Goal: Register for event/course

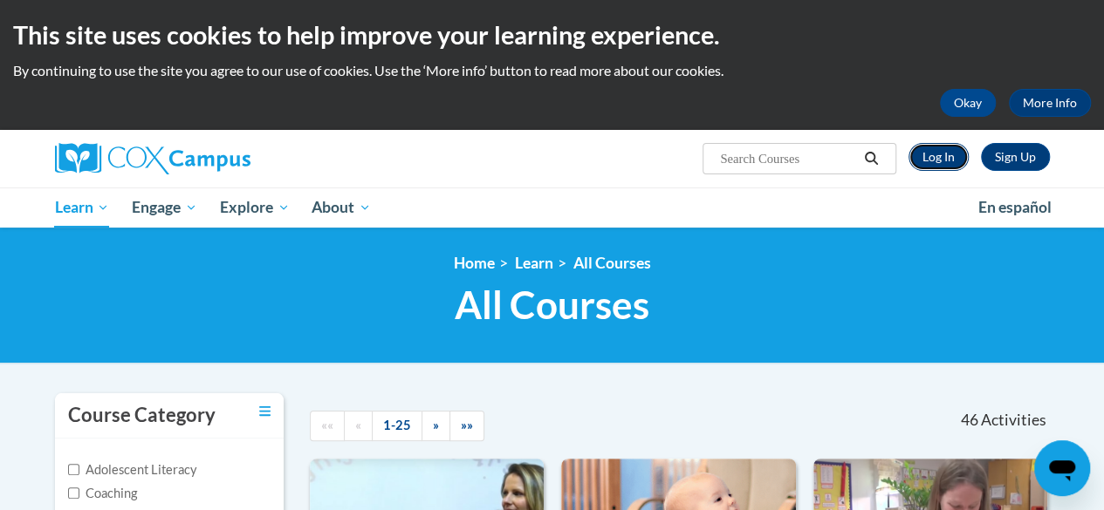
click at [939, 164] on link "Log In" at bounding box center [938, 157] width 60 height 28
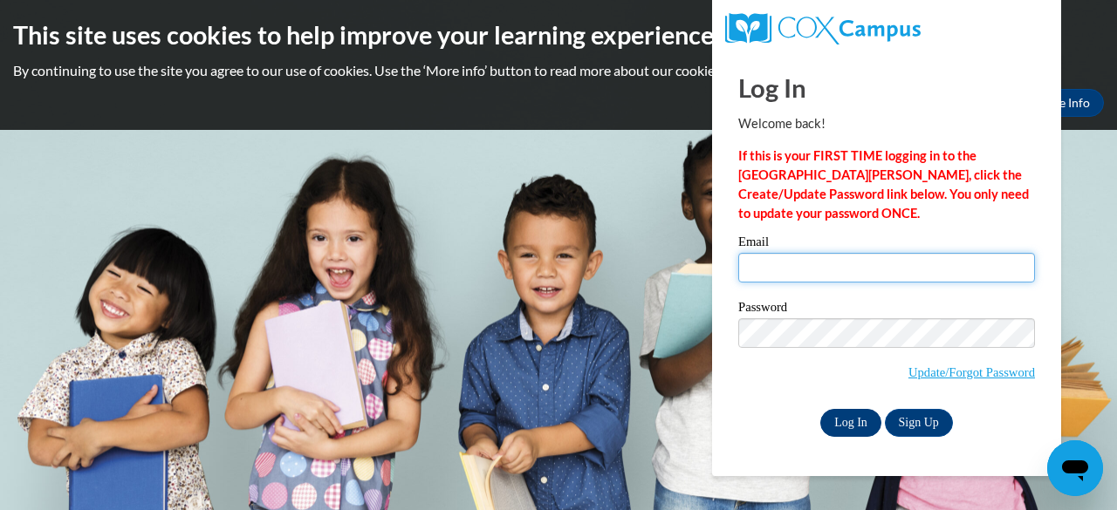
type input "victor.hixon@students.cau.edu"
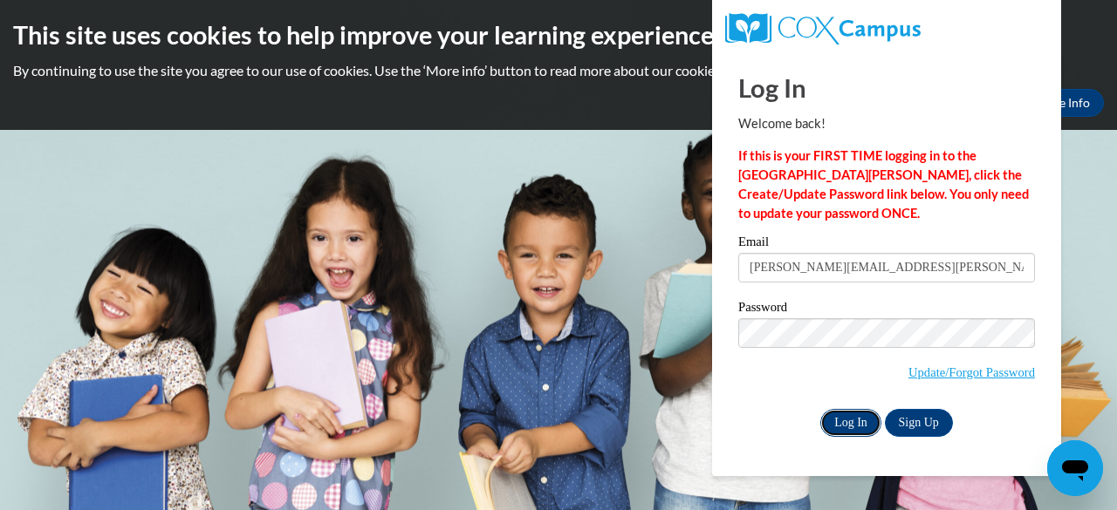
click at [857, 416] on input "Log In" at bounding box center [850, 423] width 61 height 28
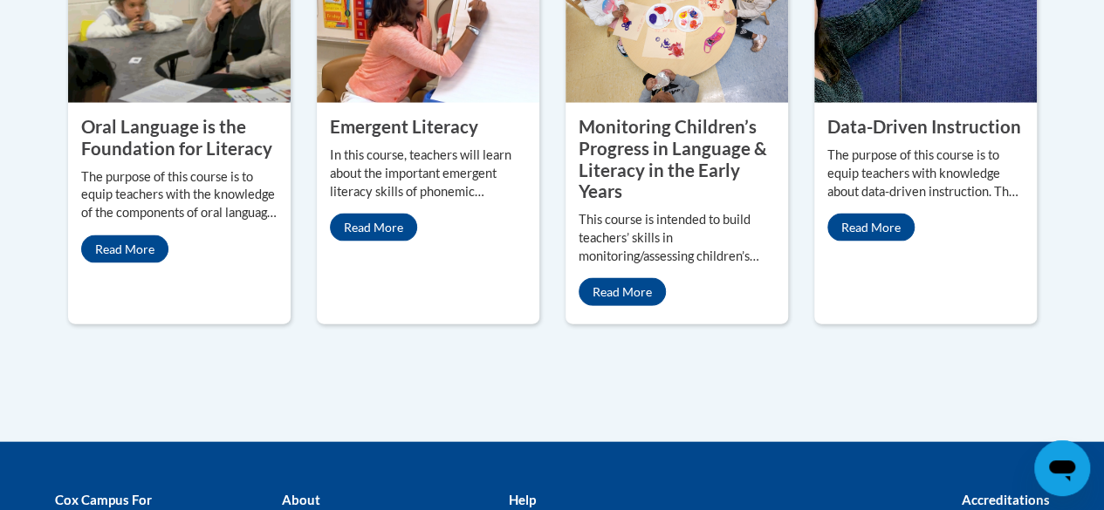
scroll to position [1731, 0]
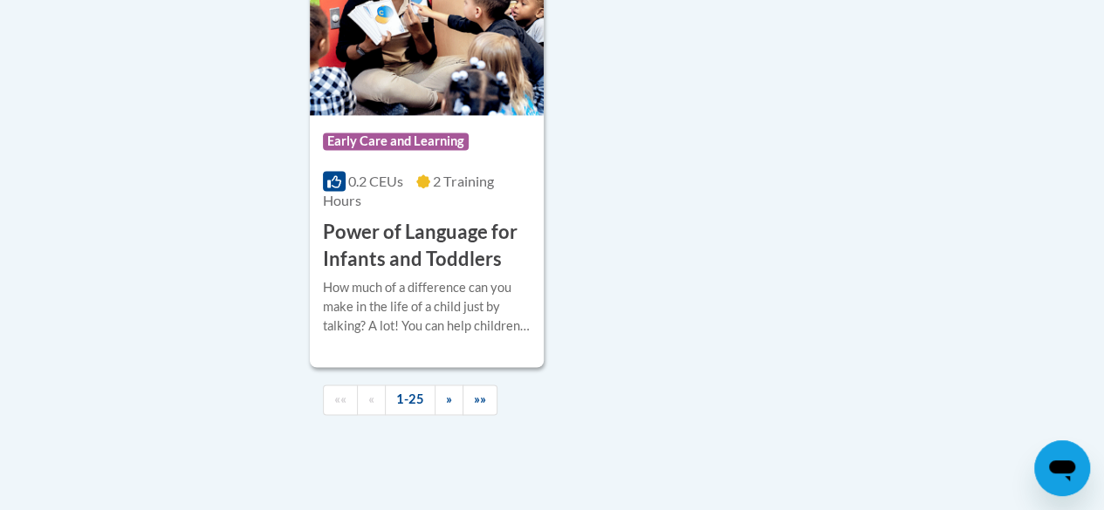
scroll to position [4468, 0]
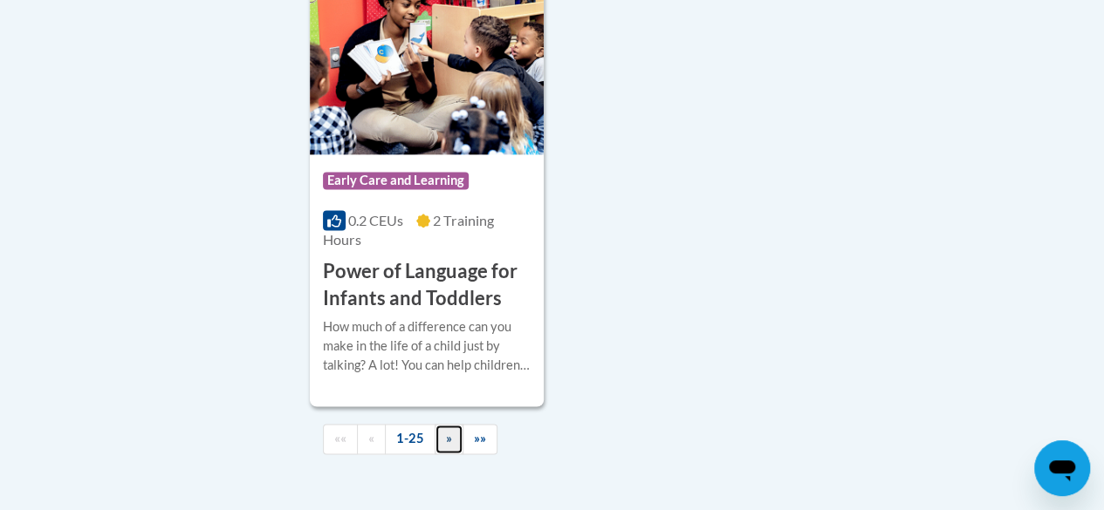
click at [442, 424] on link "»" at bounding box center [449, 439] width 29 height 31
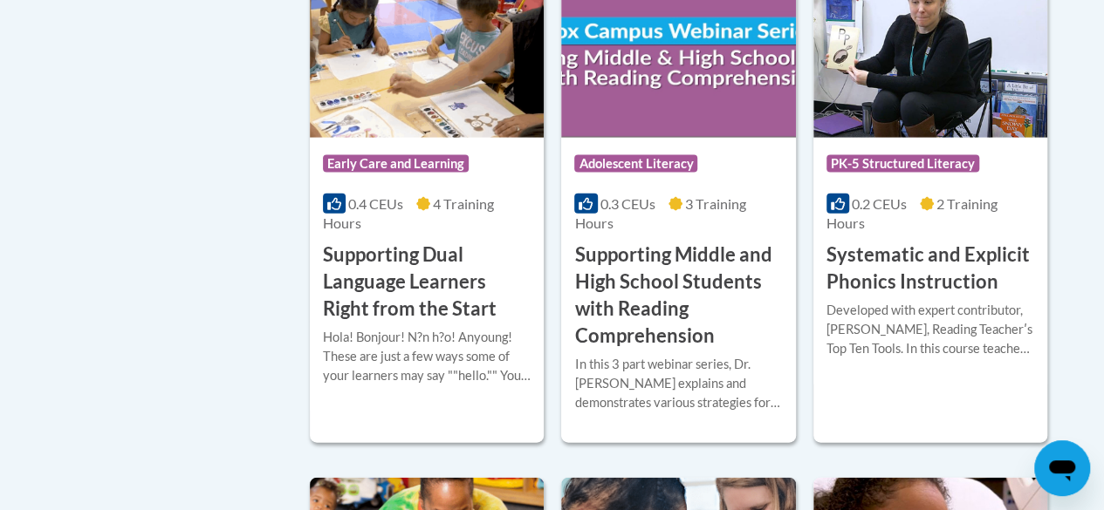
scroll to position [1891, 0]
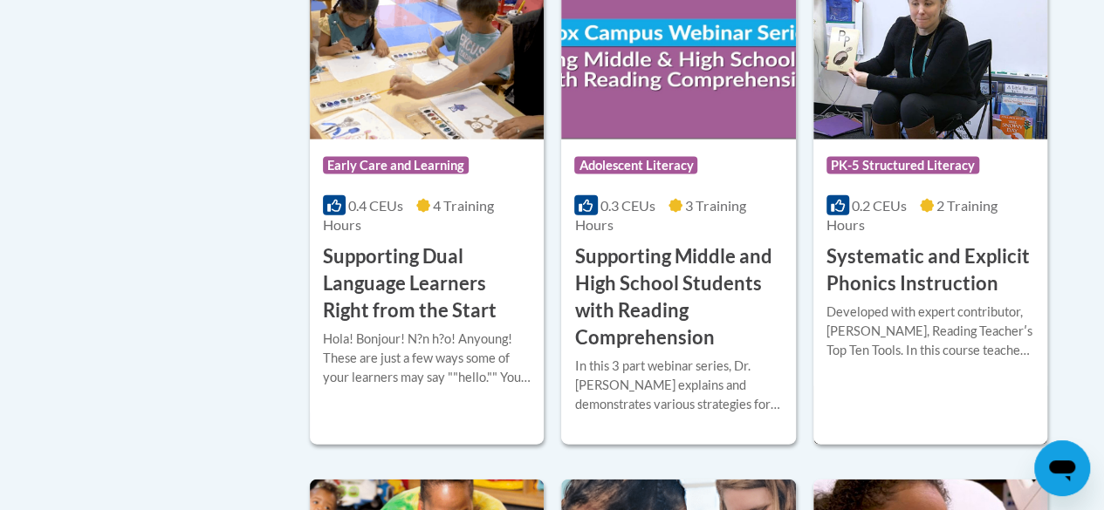
click at [934, 260] on h3 "Systematic and Explicit Phonics Instruction" at bounding box center [930, 270] width 208 height 54
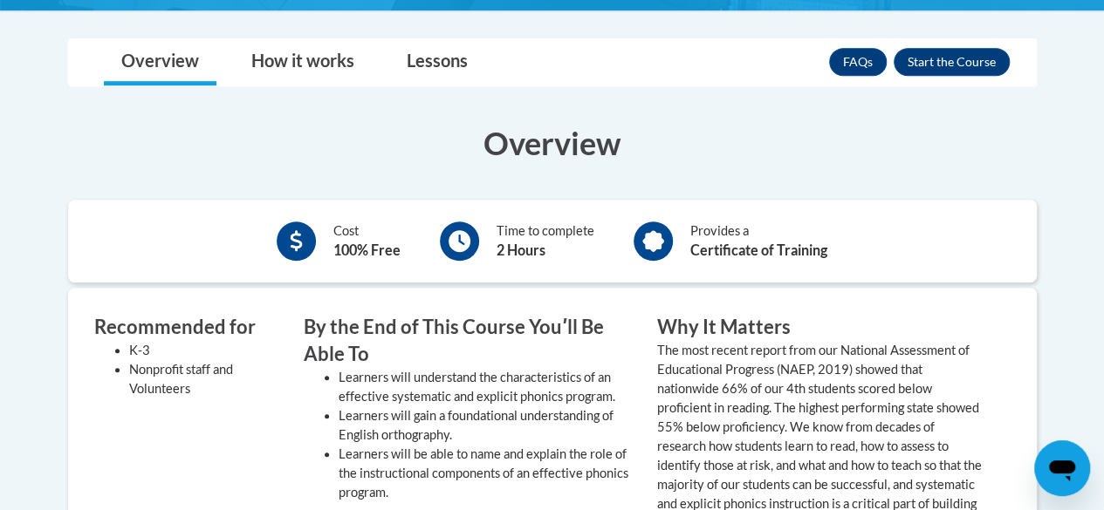
scroll to position [516, 0]
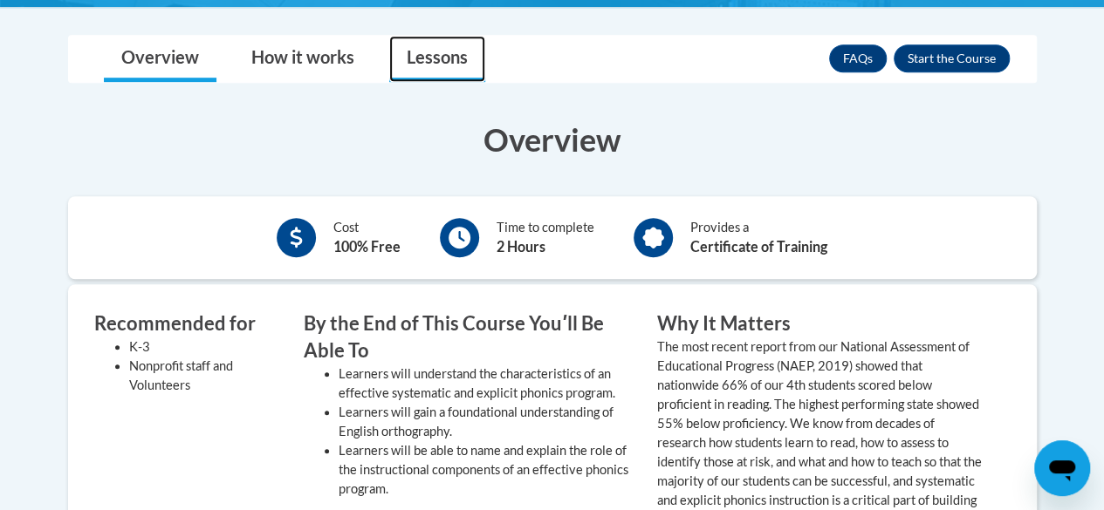
click at [449, 60] on link "Lessons" at bounding box center [437, 59] width 96 height 46
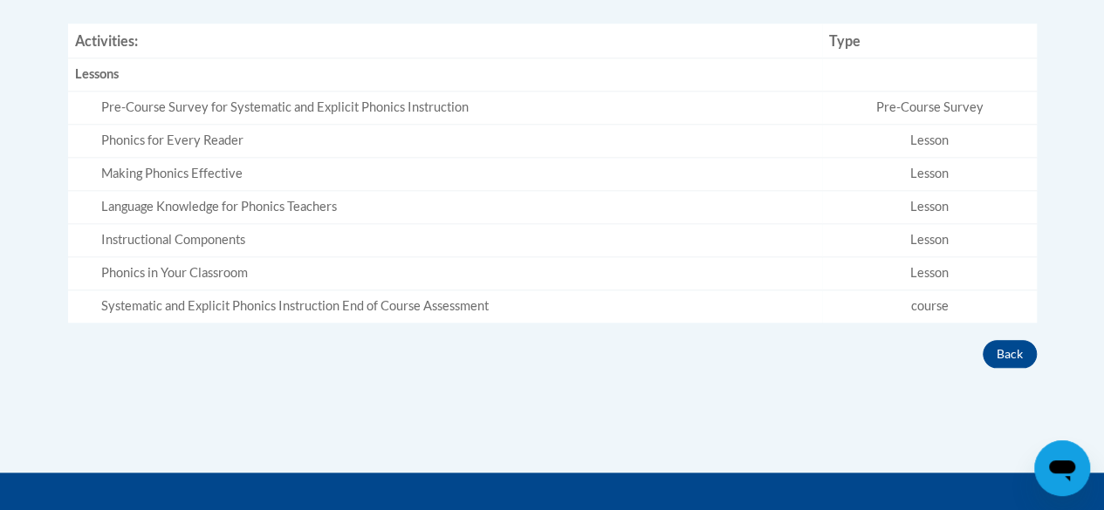
scroll to position [551, 0]
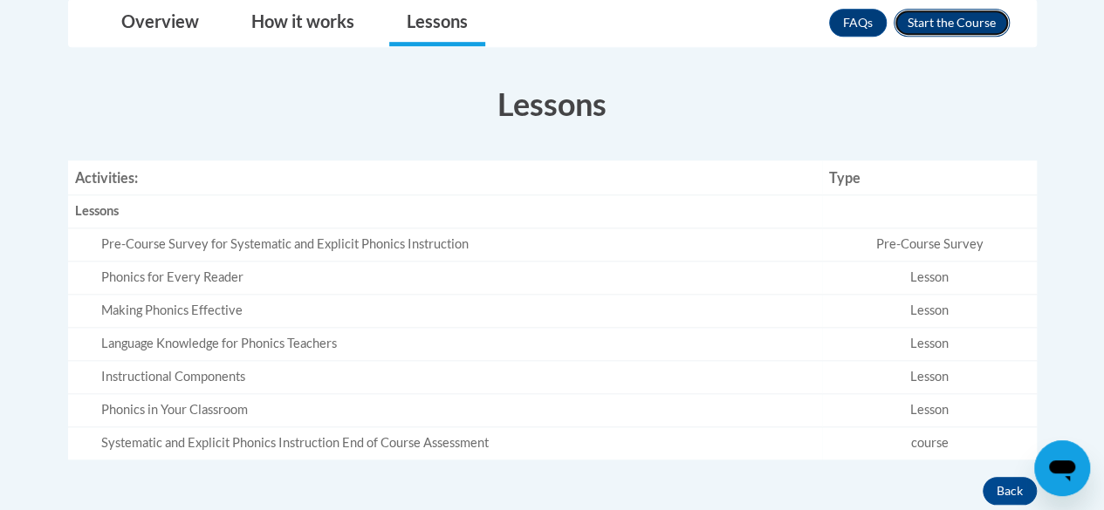
click at [943, 23] on button "Enroll" at bounding box center [952, 23] width 116 height 28
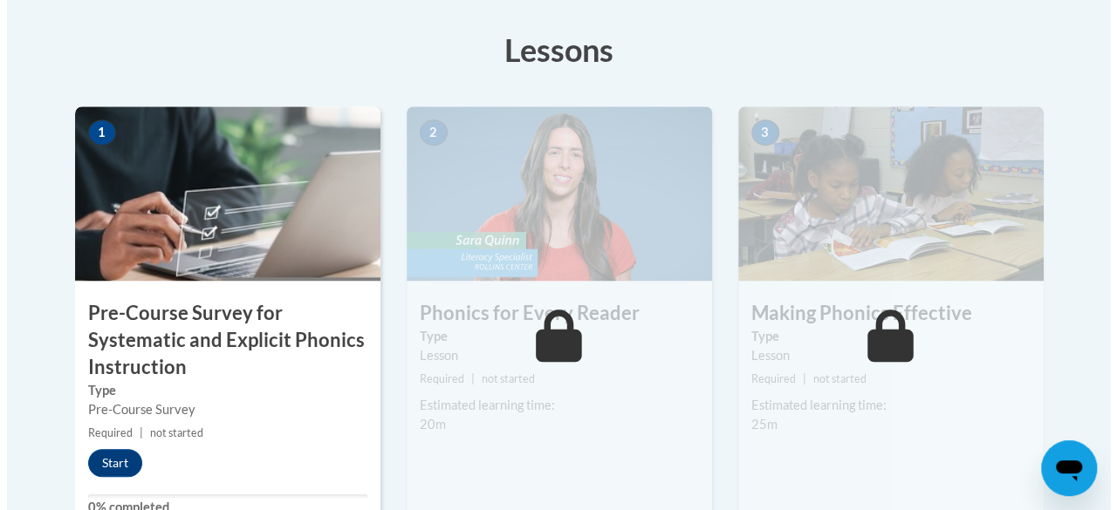
scroll to position [524, 0]
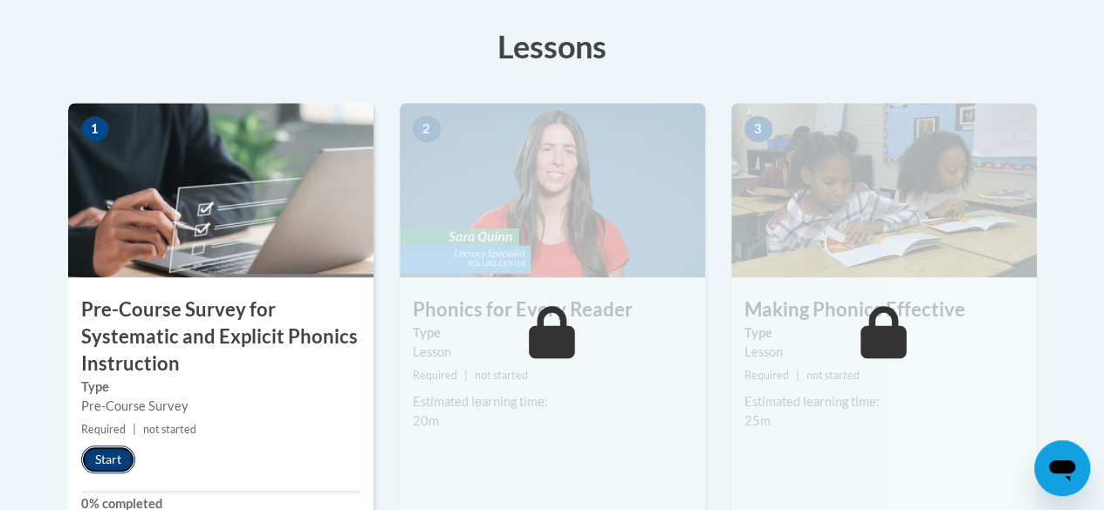
click at [101, 465] on button "Start" at bounding box center [108, 460] width 54 height 28
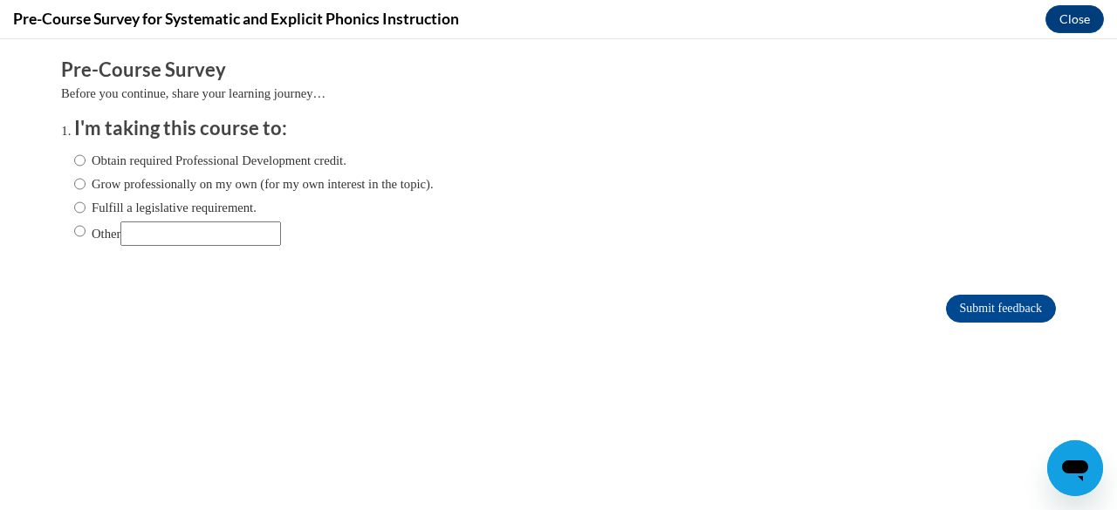
scroll to position [0, 0]
click at [74, 161] on input "Obtain required Professional Development credit." at bounding box center [79, 160] width 11 height 19
radio input "true"
click at [949, 310] on input "Submit feedback" at bounding box center [1001, 309] width 110 height 28
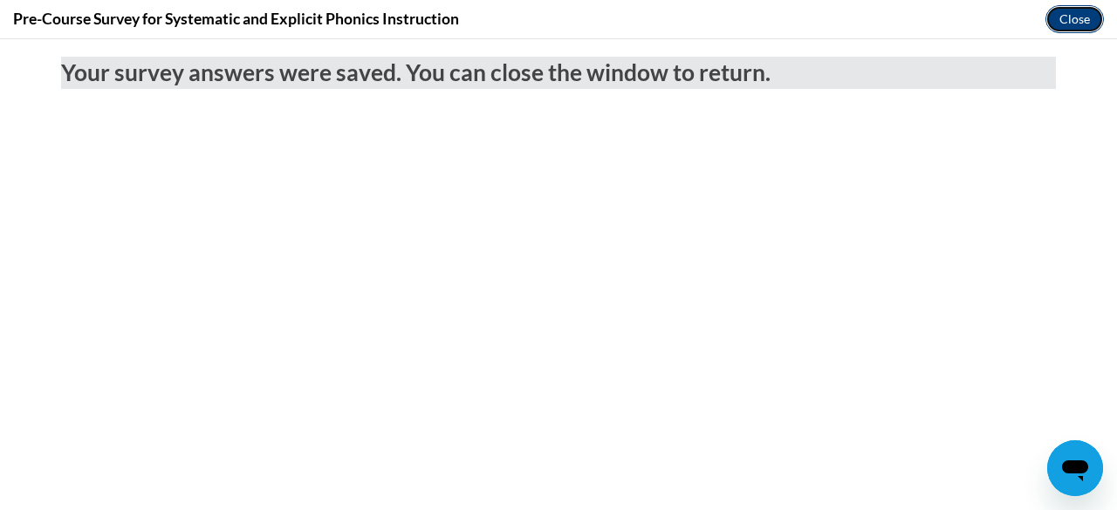
click at [1072, 27] on button "Close" at bounding box center [1074, 19] width 58 height 28
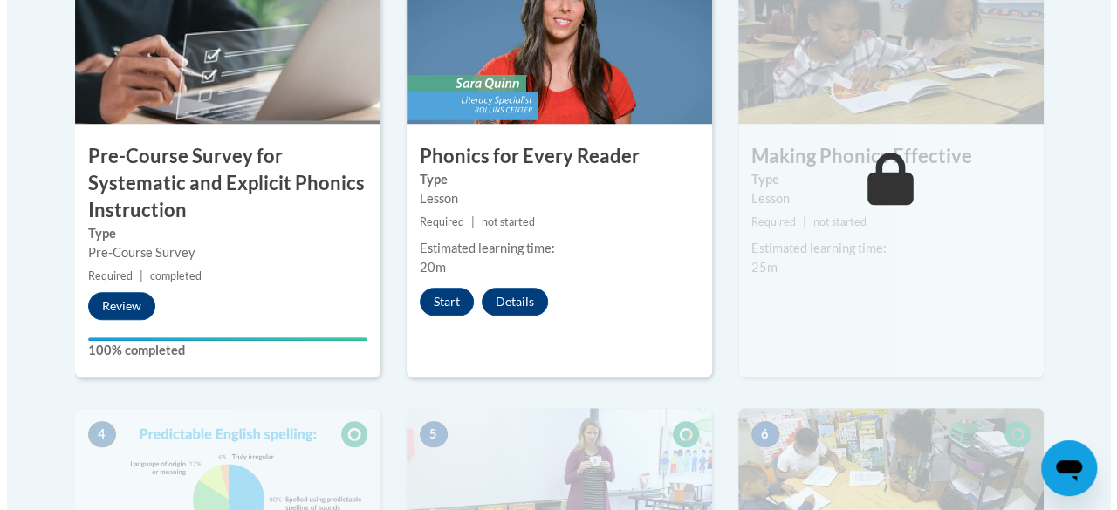
scroll to position [675, 0]
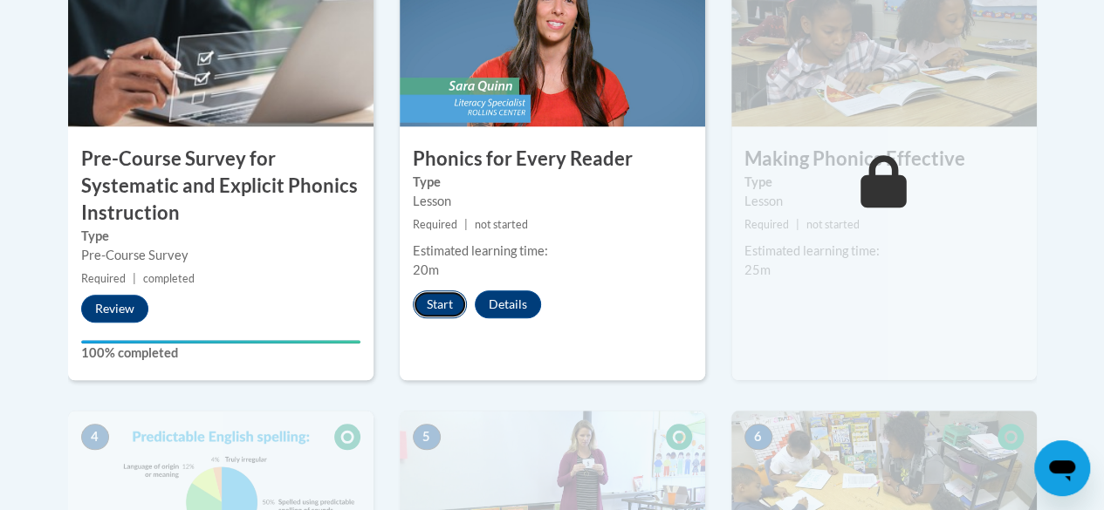
click at [430, 315] on button "Start" at bounding box center [440, 305] width 54 height 28
